Goal: Information Seeking & Learning: Find contact information

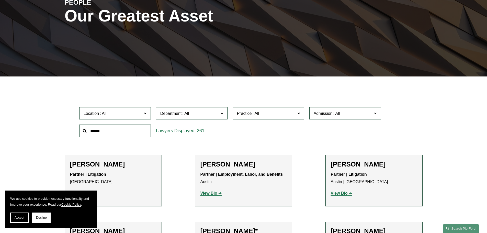
scroll to position [102, 0]
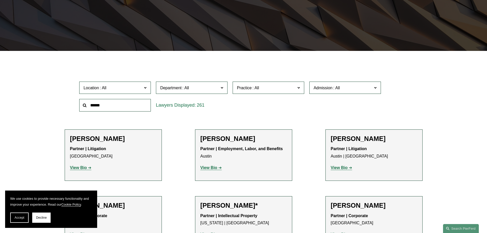
click at [127, 106] on input "text" at bounding box center [115, 105] width 72 height 13
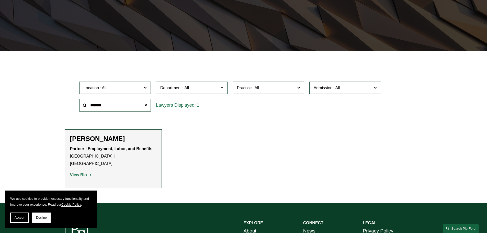
click at [128, 136] on h2 "[PERSON_NAME]" at bounding box center [113, 139] width 86 height 8
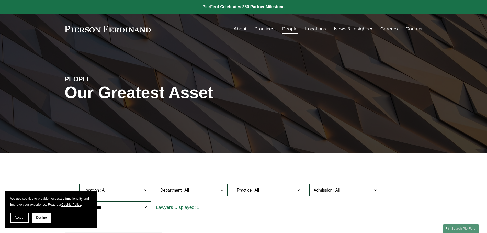
scroll to position [51, 0]
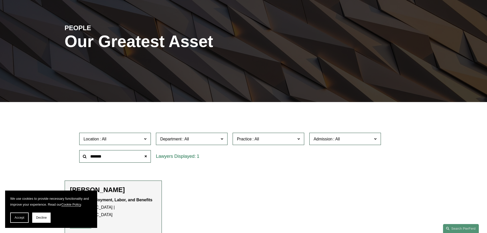
click at [125, 153] on input "*******" at bounding box center [115, 156] width 72 height 13
type input "*"
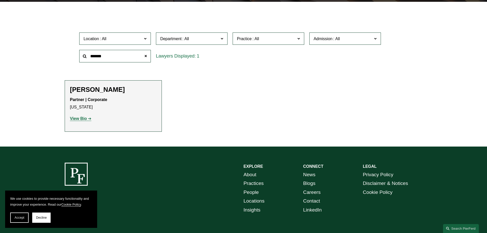
scroll to position [153, 0]
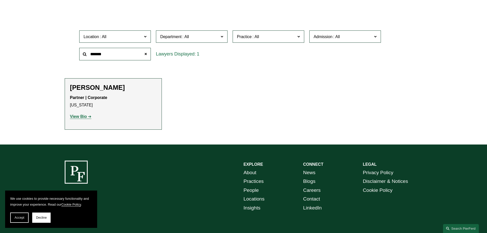
drag, startPoint x: 82, startPoint y: 117, endPoint x: 86, endPoint y: 118, distance: 3.6
click at [82, 117] on strong "View Bio" at bounding box center [78, 116] width 17 height 4
click at [118, 59] on input "*******" at bounding box center [115, 54] width 72 height 13
type input "*"
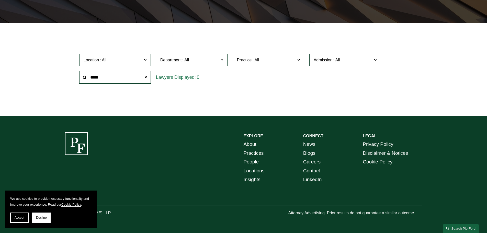
scroll to position [131, 0]
type input "*"
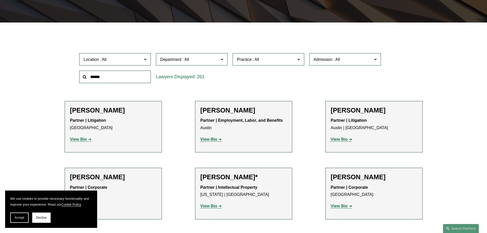
scroll to position [153, 0]
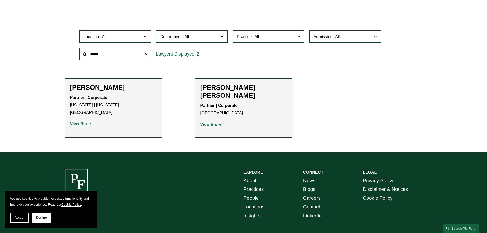
click at [215, 122] on strong "View Bio" at bounding box center [208, 124] width 17 height 4
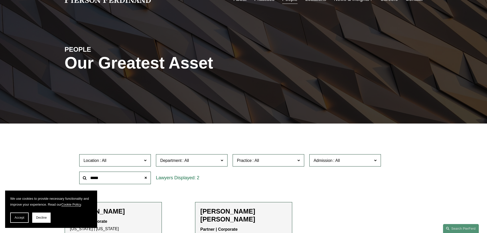
scroll to position [128, 0]
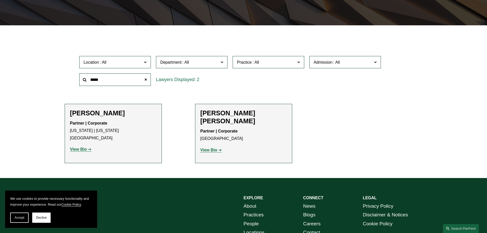
click at [114, 82] on input "*****" at bounding box center [115, 79] width 72 height 13
type input "*"
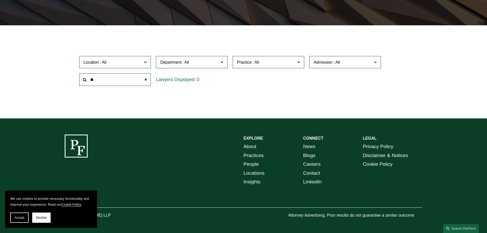
type input "*"
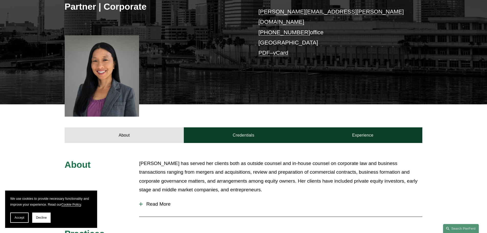
scroll to position [63, 0]
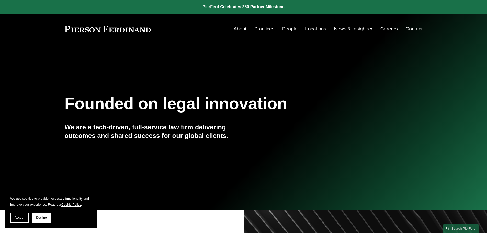
click at [288, 29] on link "People" at bounding box center [289, 29] width 15 height 10
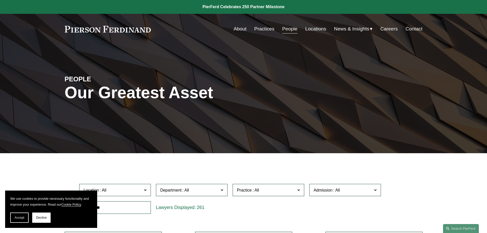
click at [107, 205] on input "text" at bounding box center [115, 207] width 72 height 13
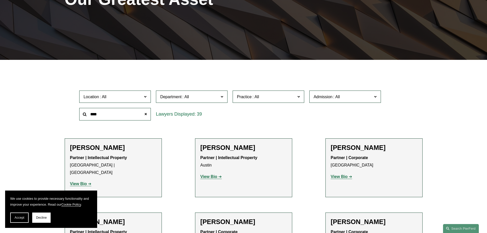
scroll to position [102, 0]
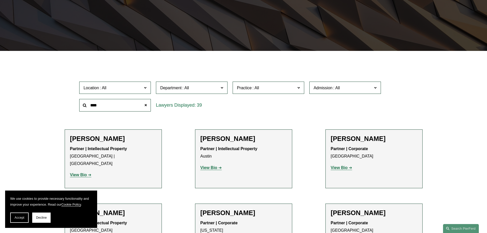
click at [133, 104] on input "****" at bounding box center [115, 105] width 72 height 13
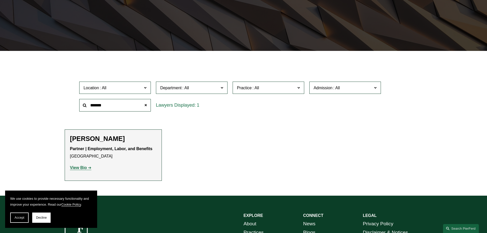
type input "*******"
click at [74, 168] on strong "View Bio" at bounding box center [78, 167] width 17 height 4
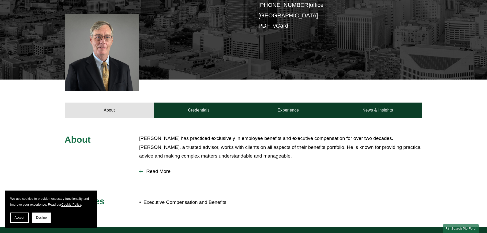
scroll to position [179, 0]
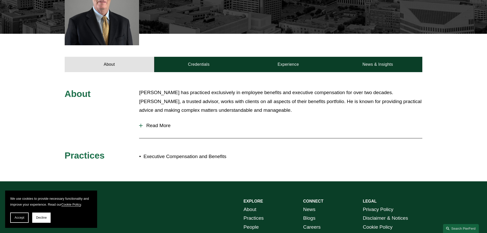
click at [142, 127] on div at bounding box center [141, 126] width 4 height 4
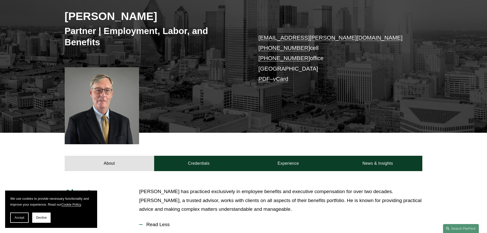
scroll to position [77, 0]
